Goal: Task Accomplishment & Management: Use online tool/utility

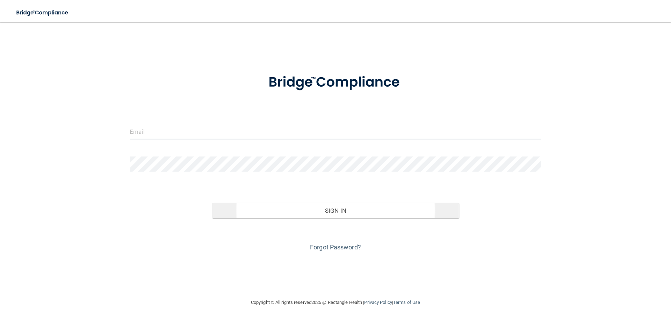
type input "[EMAIL_ADDRESS][DOMAIN_NAME]"
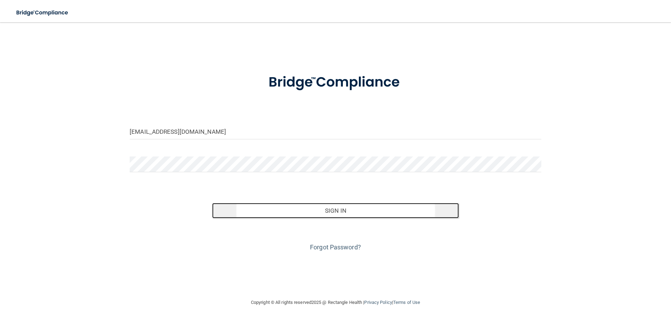
click at [345, 207] on button "Sign In" at bounding box center [335, 210] width 247 height 15
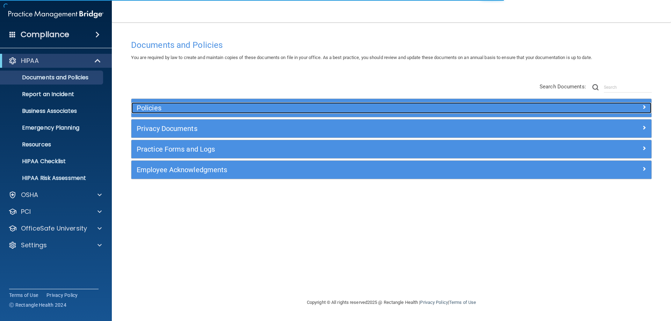
click at [157, 106] on h5 "Policies" at bounding box center [326, 108] width 379 height 8
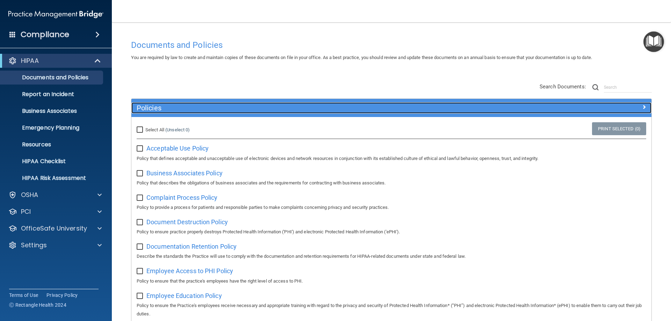
click at [145, 106] on h5 "Policies" at bounding box center [326, 108] width 379 height 8
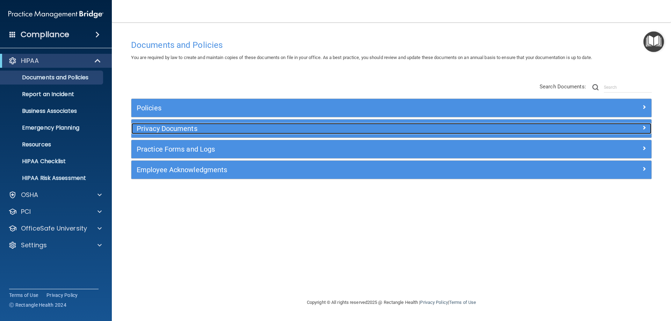
click at [151, 128] on h5 "Privacy Documents" at bounding box center [326, 129] width 379 height 8
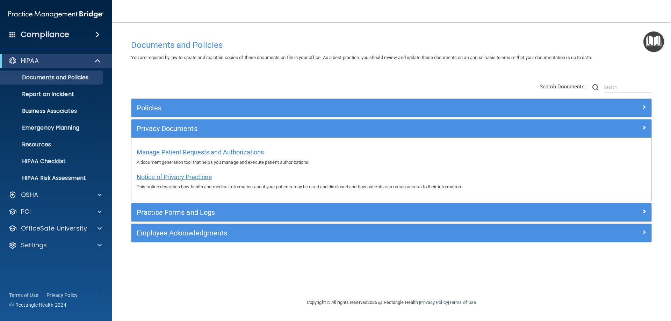
click at [180, 177] on span "Notice of Privacy Practices" at bounding box center [174, 176] width 75 height 7
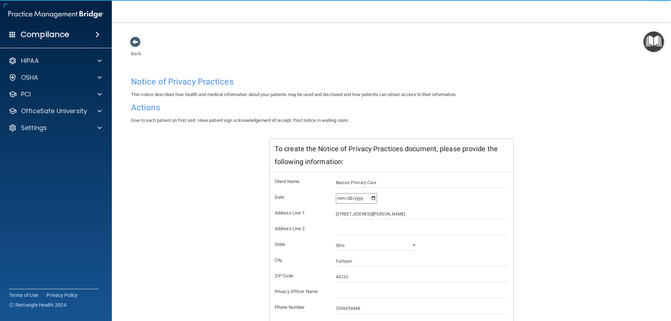
scroll to position [67, 0]
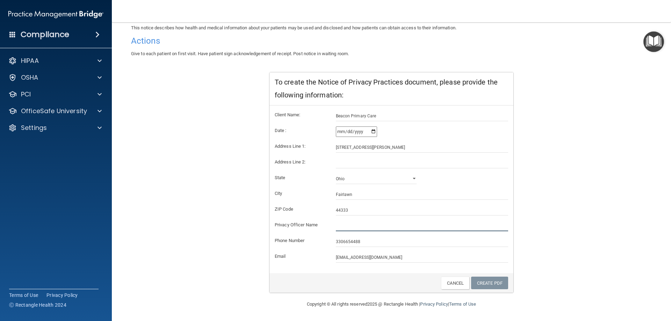
click at [348, 226] on input "text" at bounding box center [422, 226] width 173 height 10
type input "[PERSON_NAME], MD"
click at [484, 285] on link "Create PDF" at bounding box center [489, 283] width 37 height 13
